Goal: Task Accomplishment & Management: Use online tool/utility

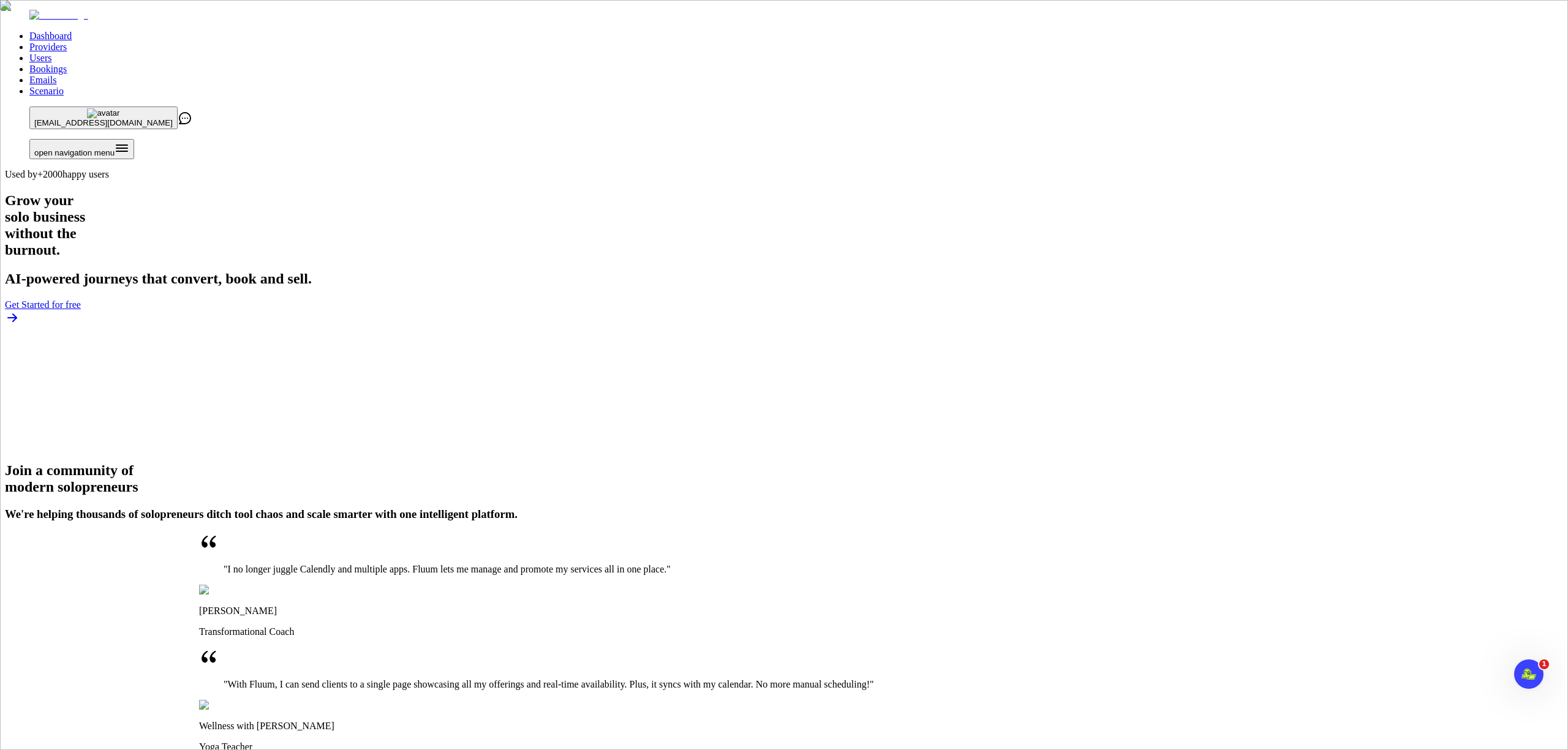
click at [67, 42] on link "Providers" at bounding box center [47, 47] width 37 height 10
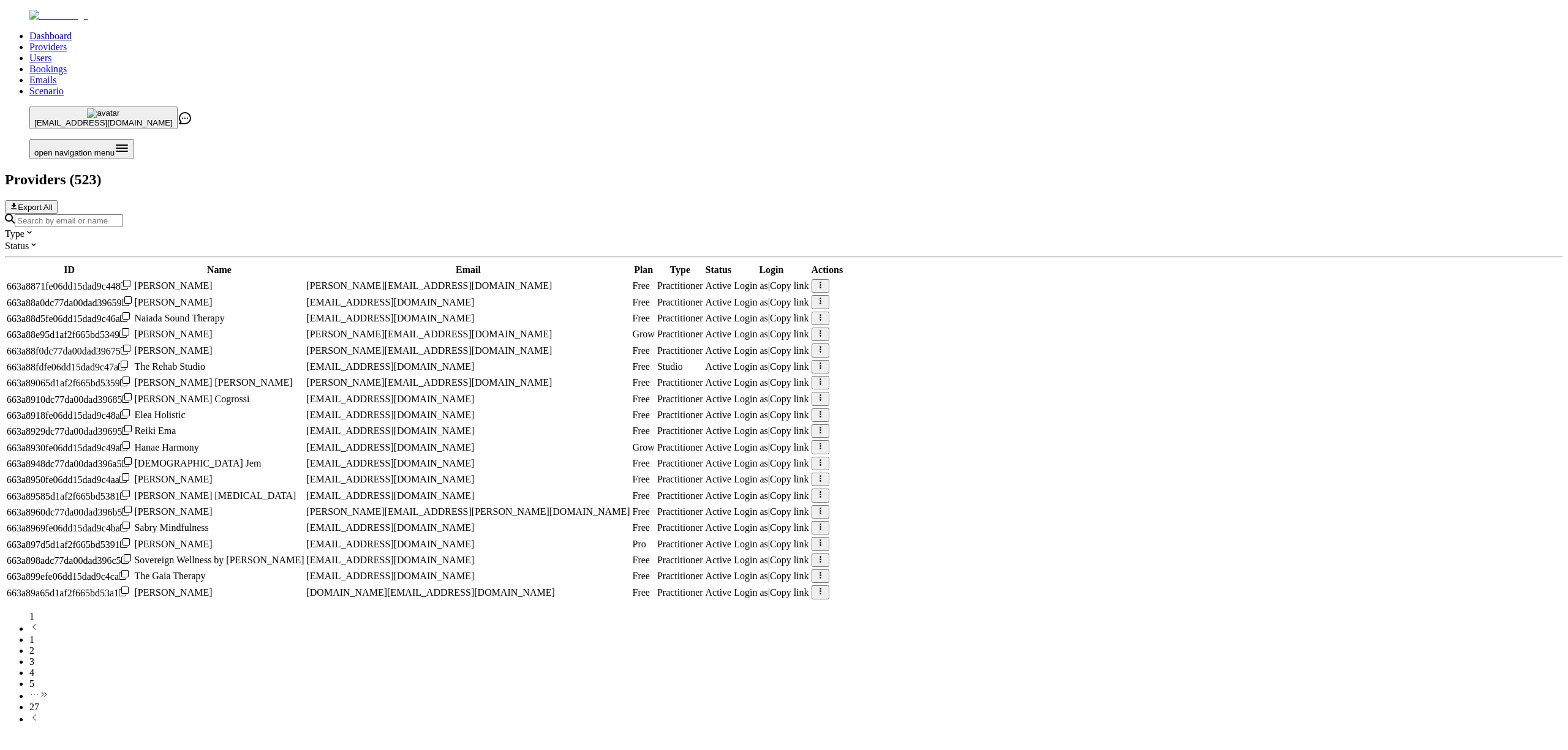
click at [123, 215] on input "Search by email or name" at bounding box center [69, 221] width 108 height 13
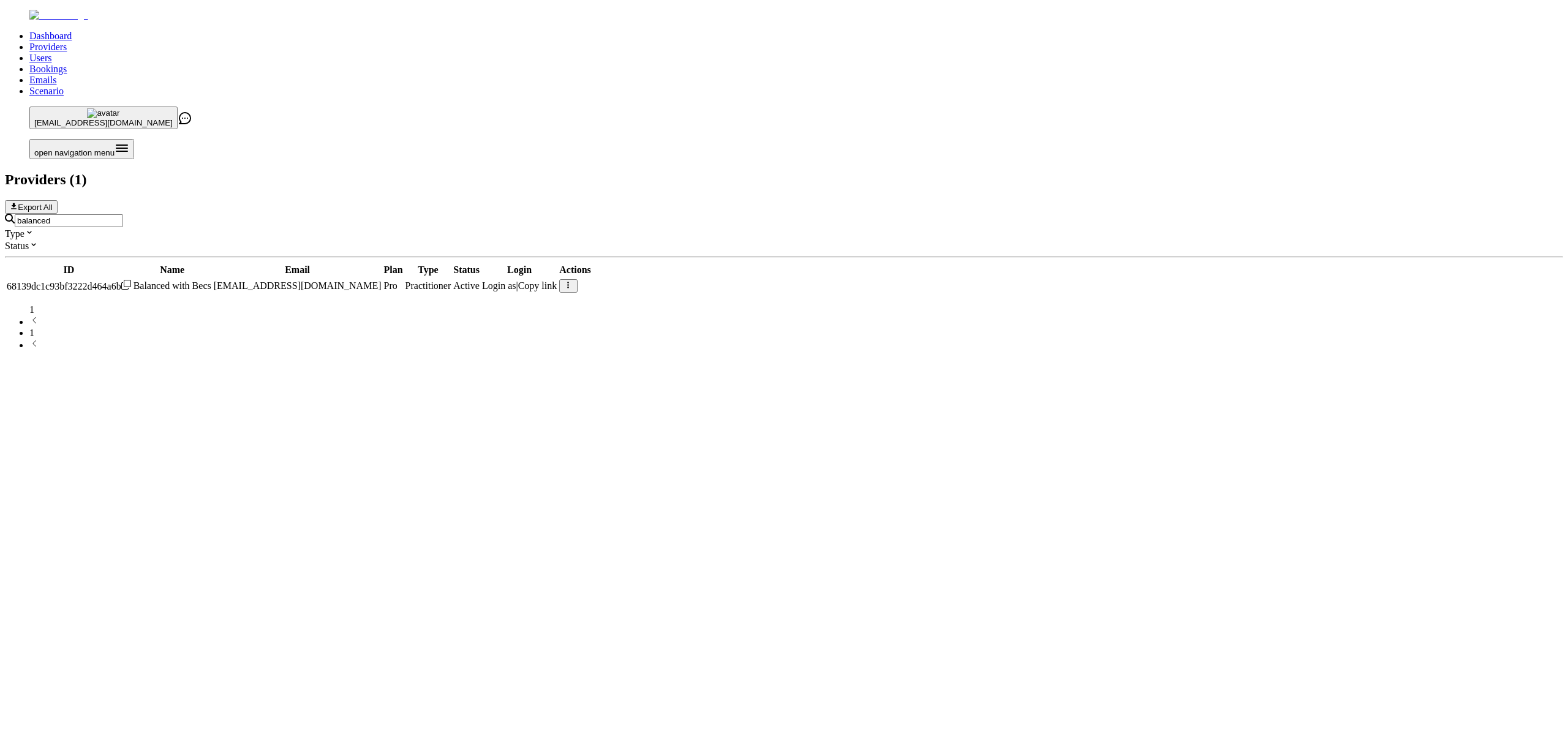
type input "balanced"
click at [516, 280] on span "Login as" at bounding box center [499, 285] width 34 height 10
click at [64, 86] on link "Scenario" at bounding box center [46, 91] width 34 height 10
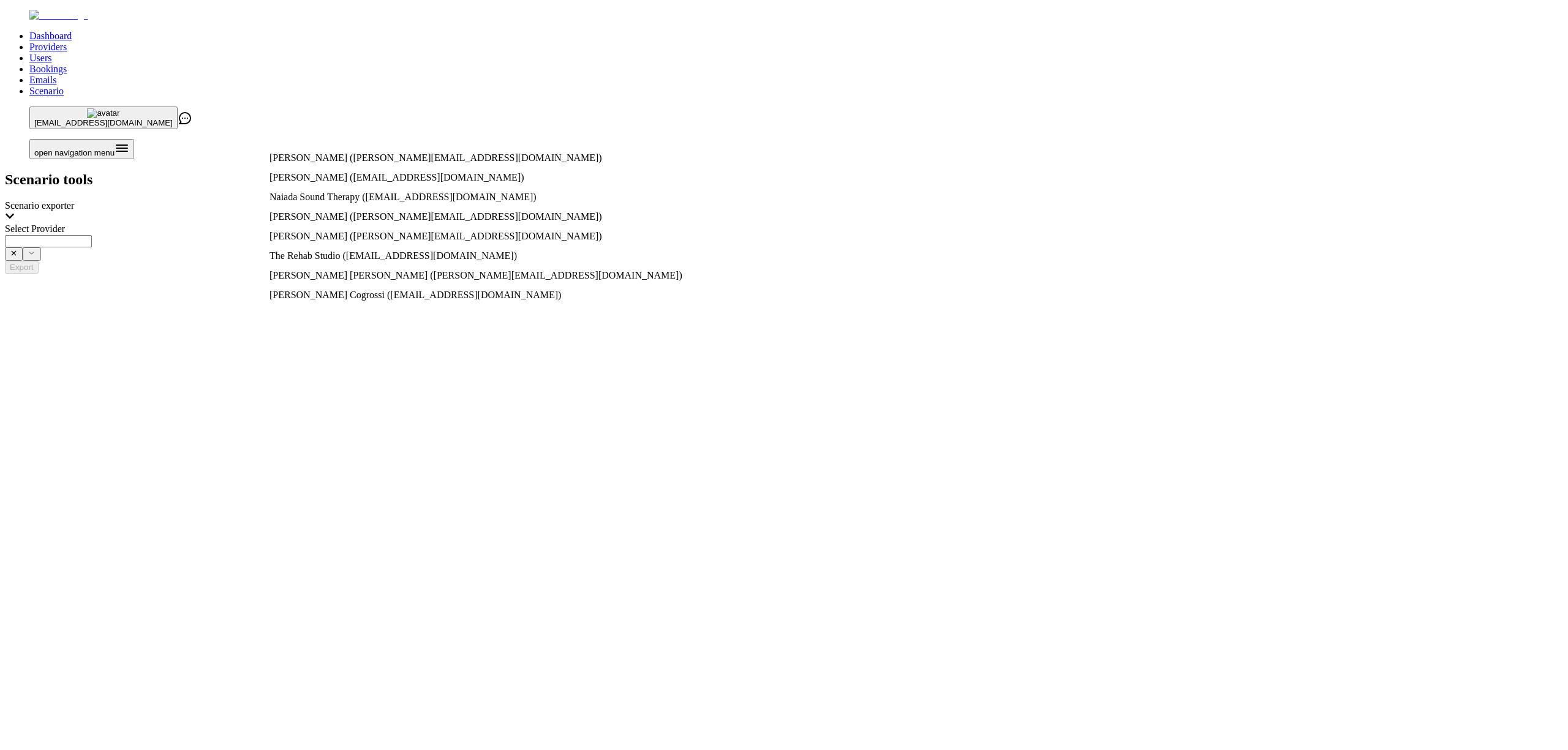
click at [92, 235] on input "Select Provider" at bounding box center [48, 242] width 87 height 13
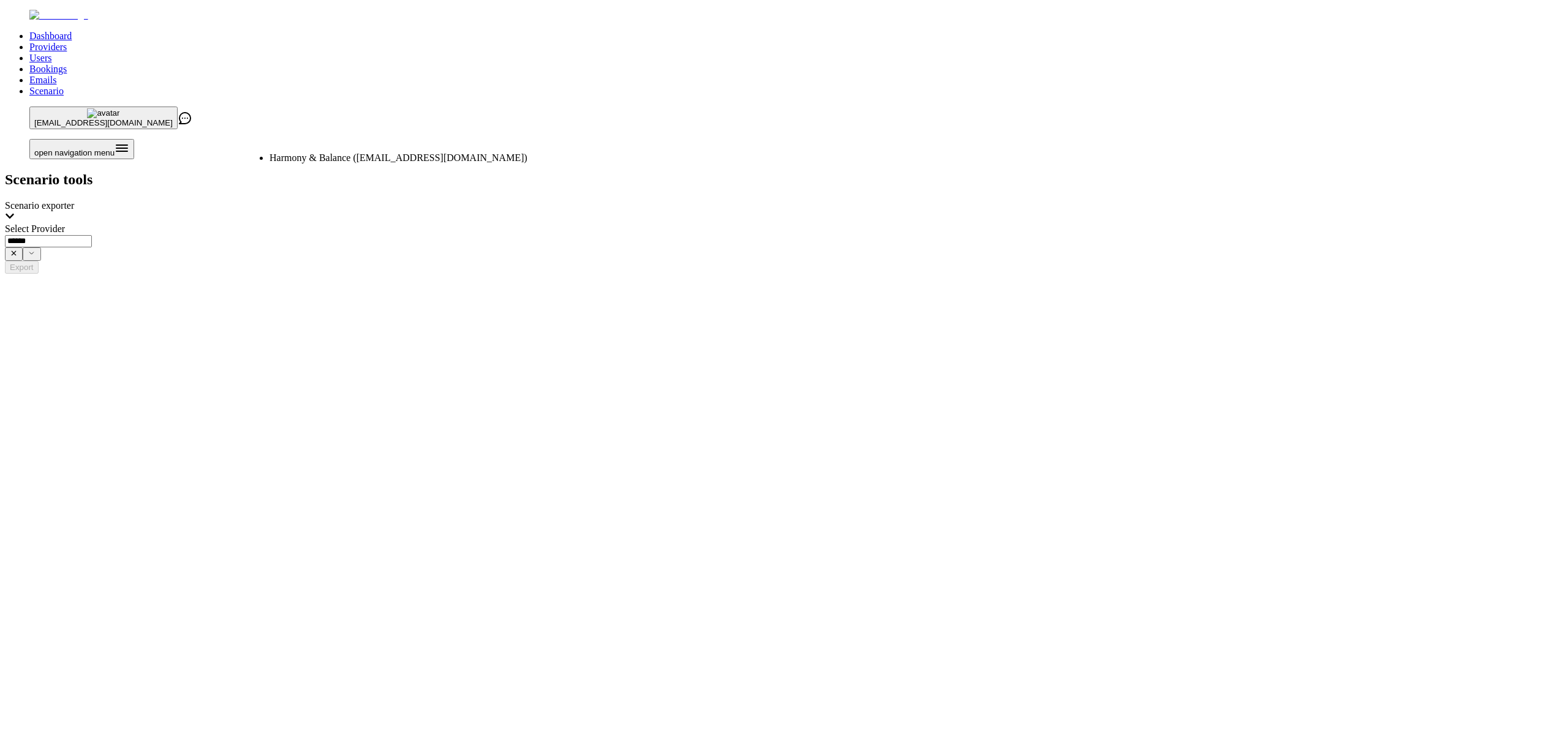
type input "**********"
click at [39, 261] on button "Export" at bounding box center [21, 268] width 34 height 13
click at [67, 42] on link "Providers" at bounding box center [47, 47] width 37 height 10
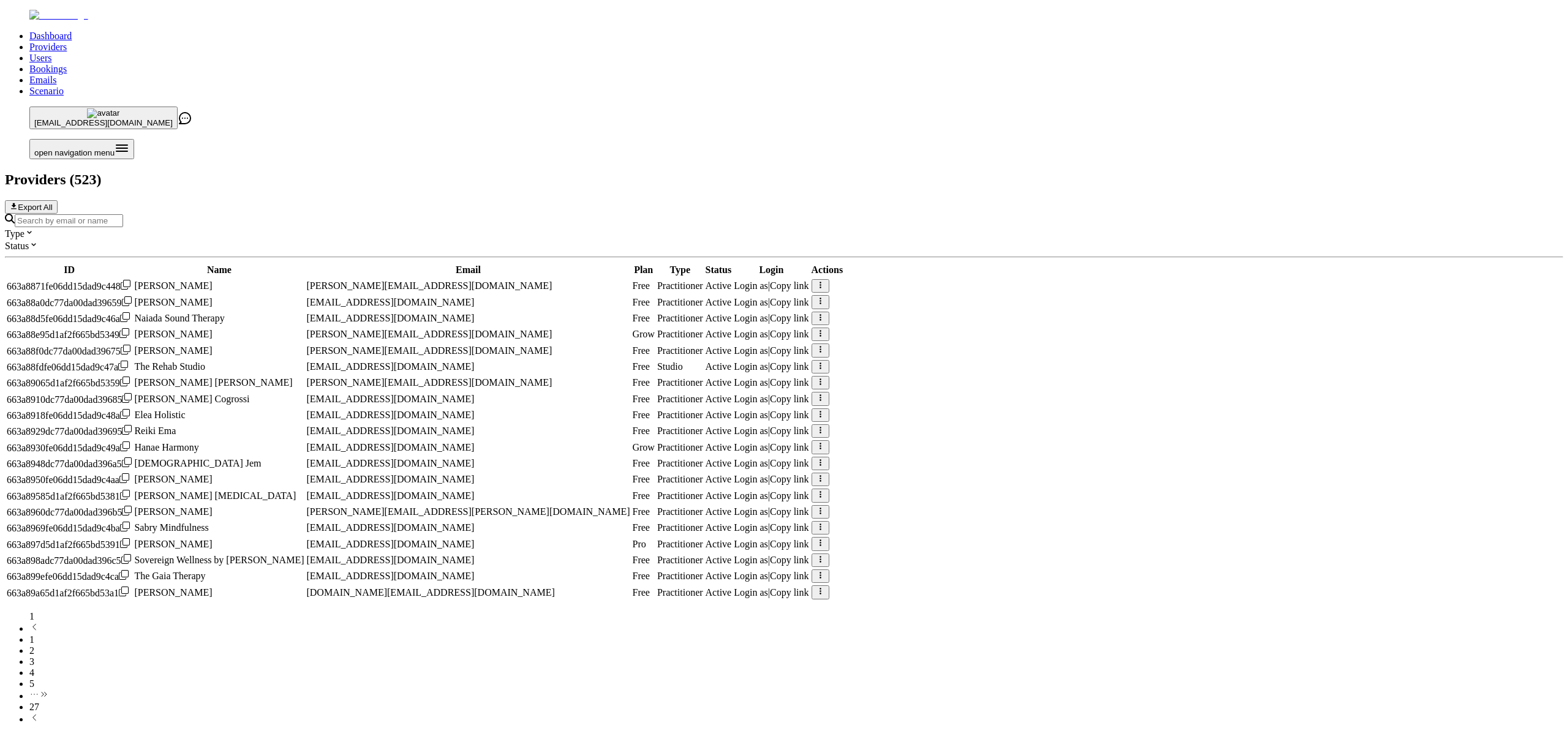
click at [123, 215] on input "Search by email or name" at bounding box center [69, 221] width 108 height 13
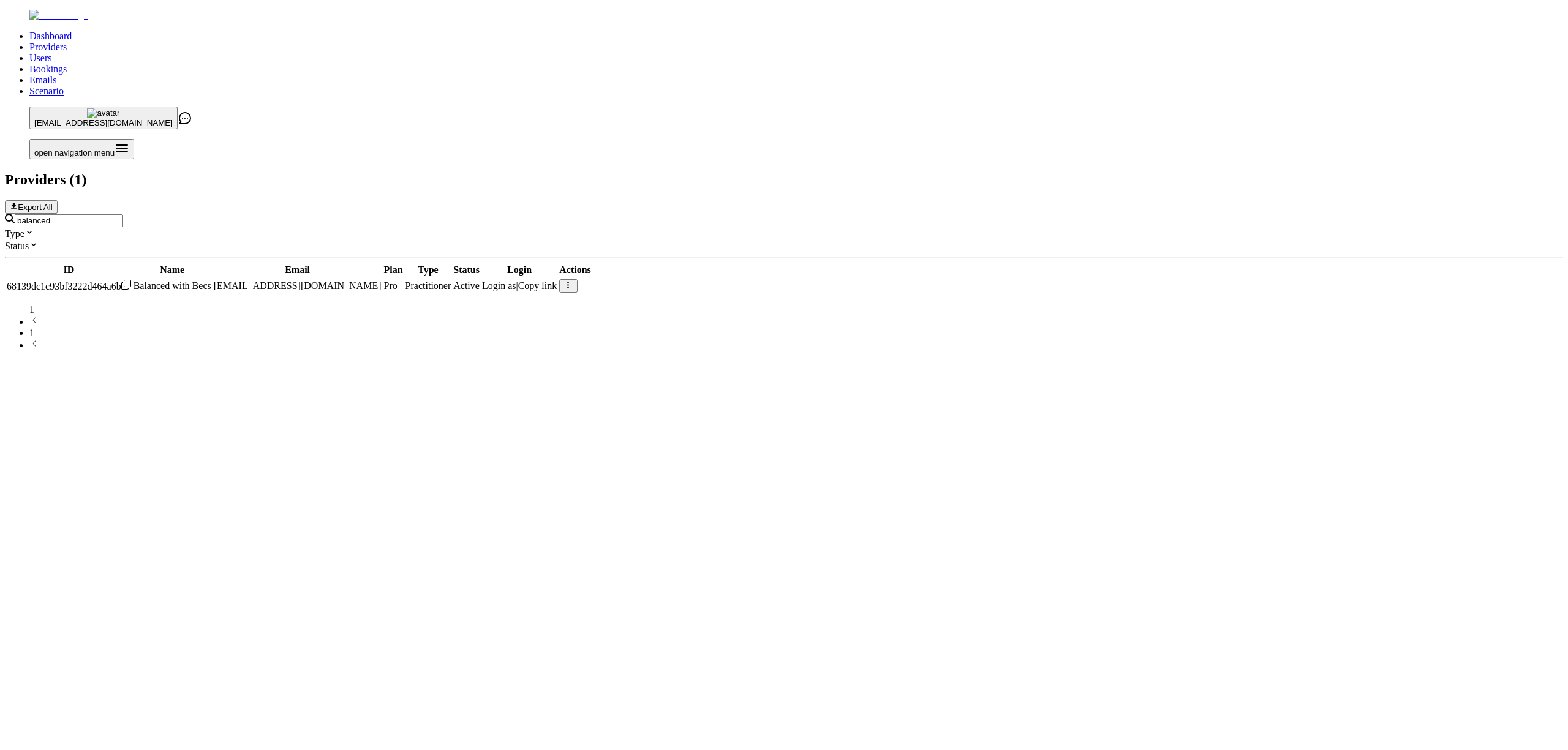
type input "balanced"
click at [516, 280] on span "Login as" at bounding box center [499, 285] width 34 height 10
